Goal: Obtain resource: Download file/media

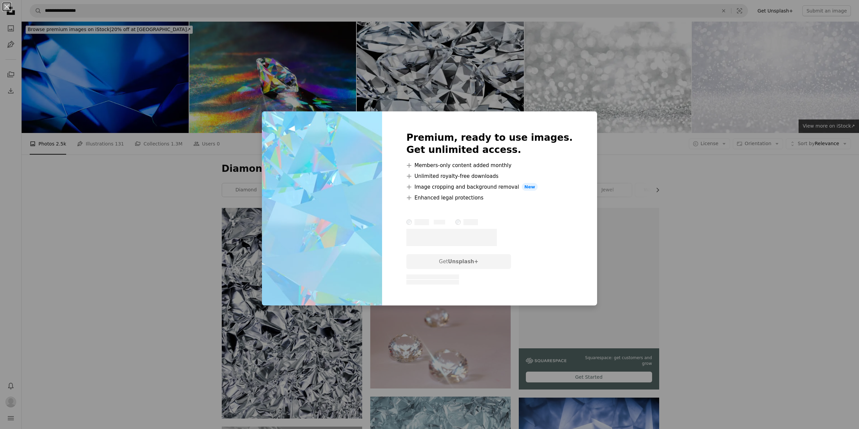
scroll to position [1485, 0]
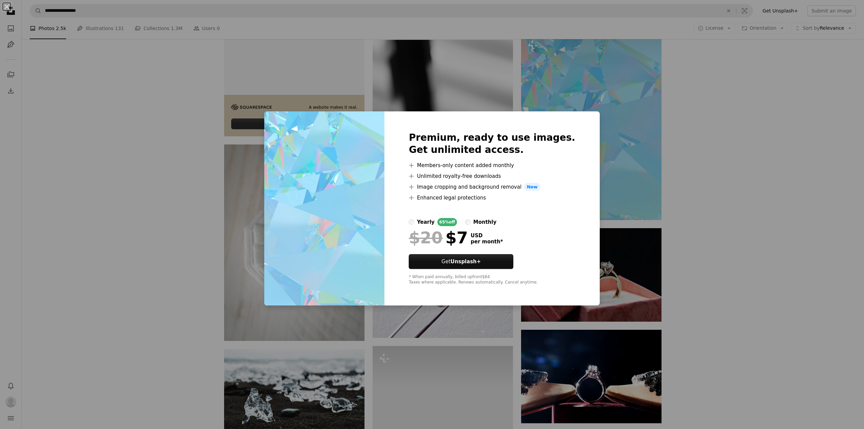
click at [747, 146] on div "An X shape Premium, ready to use images. Get unlimited access. A plus sign Memb…" at bounding box center [432, 214] width 864 height 429
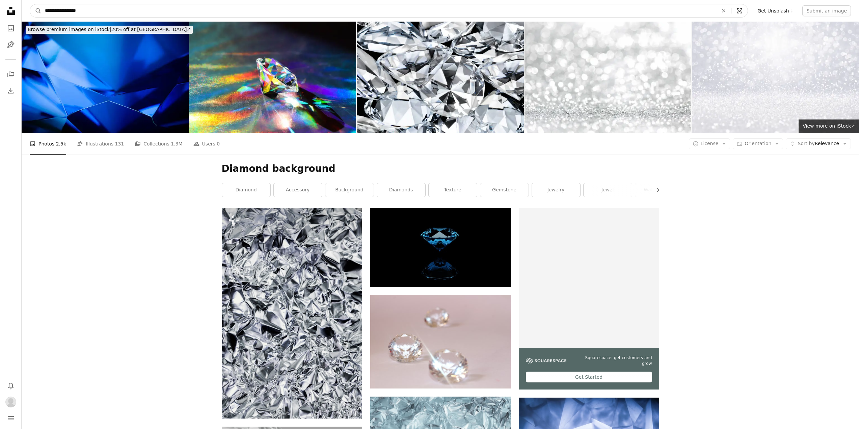
click at [744, 12] on icon "Visual search" at bounding box center [740, 10] width 16 height 7
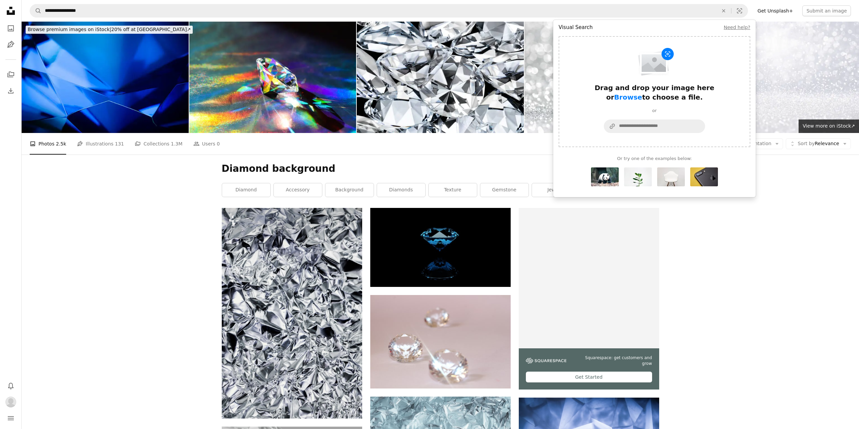
click at [775, 20] on nav "**********" at bounding box center [441, 11] width 838 height 22
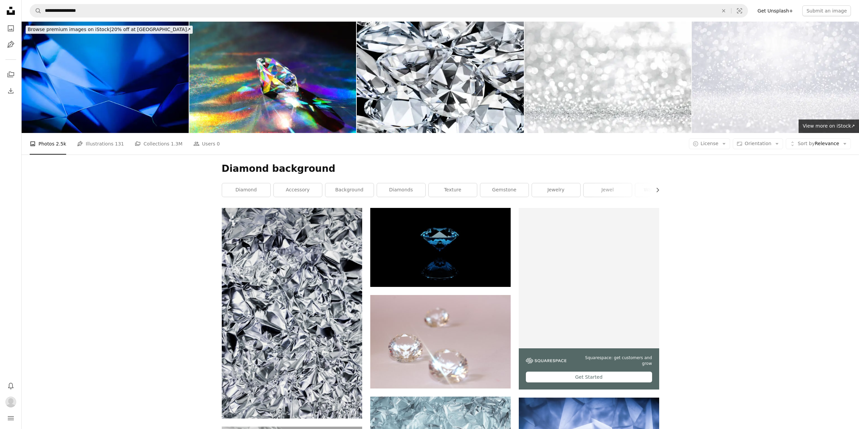
click at [788, 11] on link "Get Unsplash+" at bounding box center [776, 10] width 44 height 11
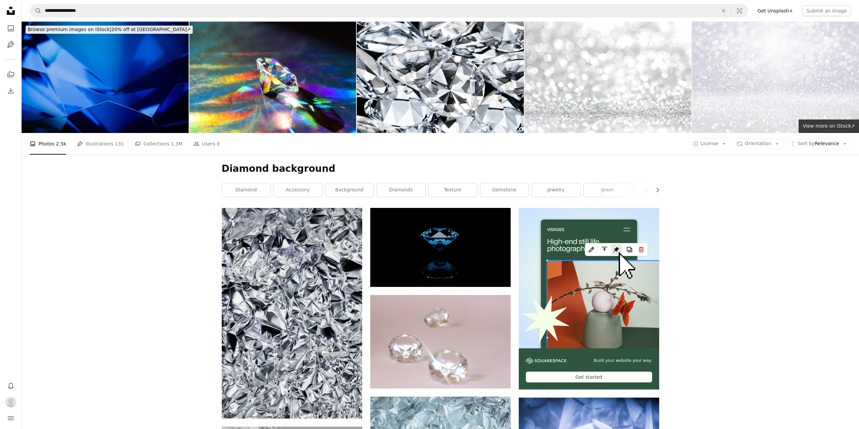
click at [148, 92] on img at bounding box center [105, 77] width 167 height 111
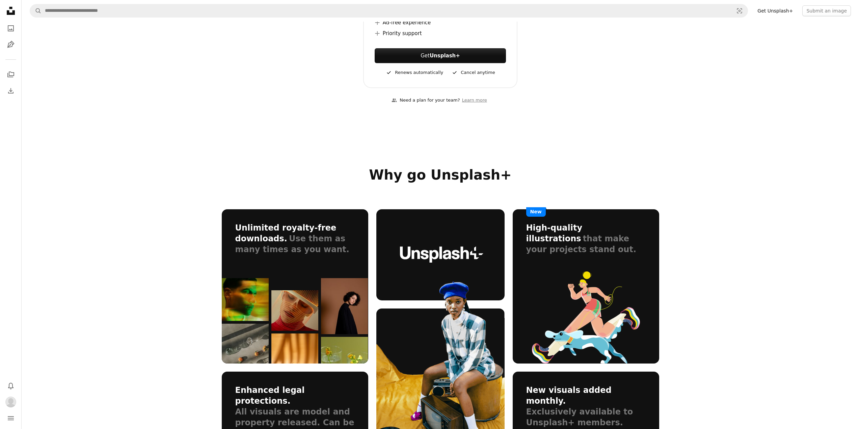
scroll to position [101, 0]
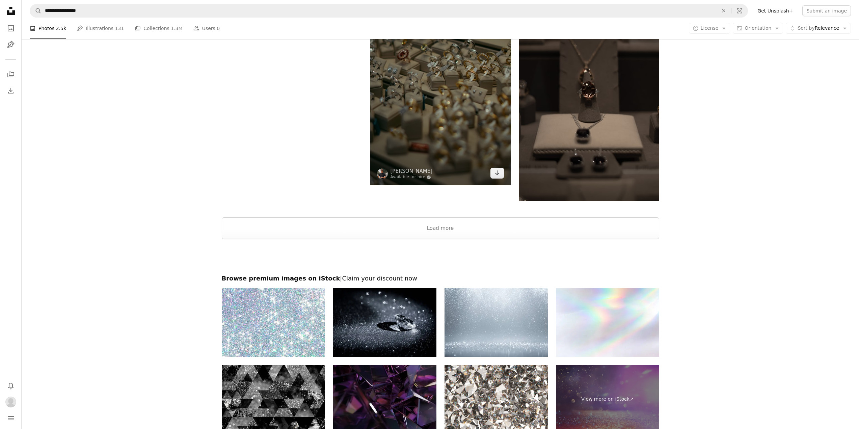
scroll to position [7258, 0]
